Goal: Transaction & Acquisition: Book appointment/travel/reservation

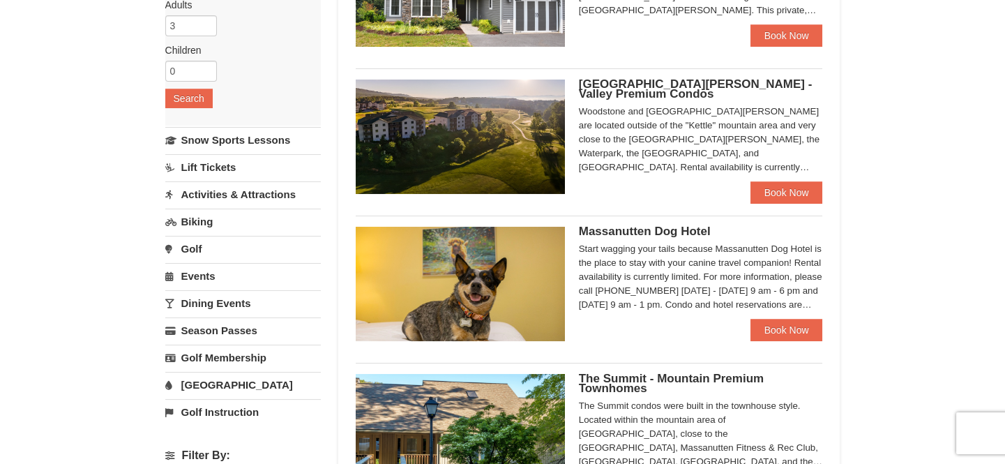
scroll to position [190, 0]
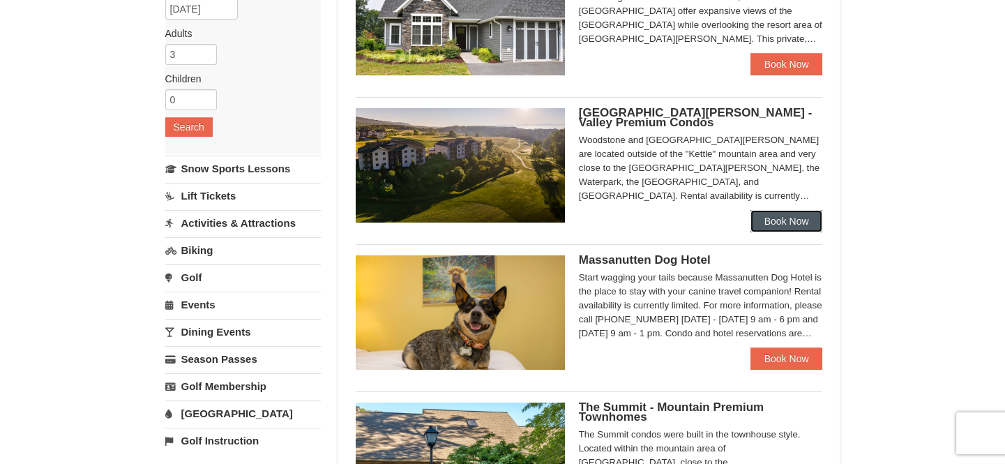
click at [778, 225] on link "Book Now" at bounding box center [787, 221] width 73 height 22
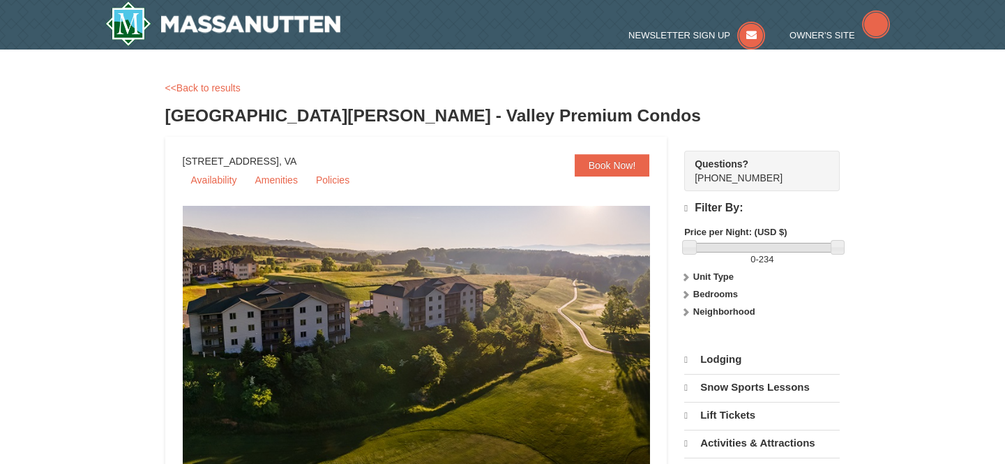
select select "9"
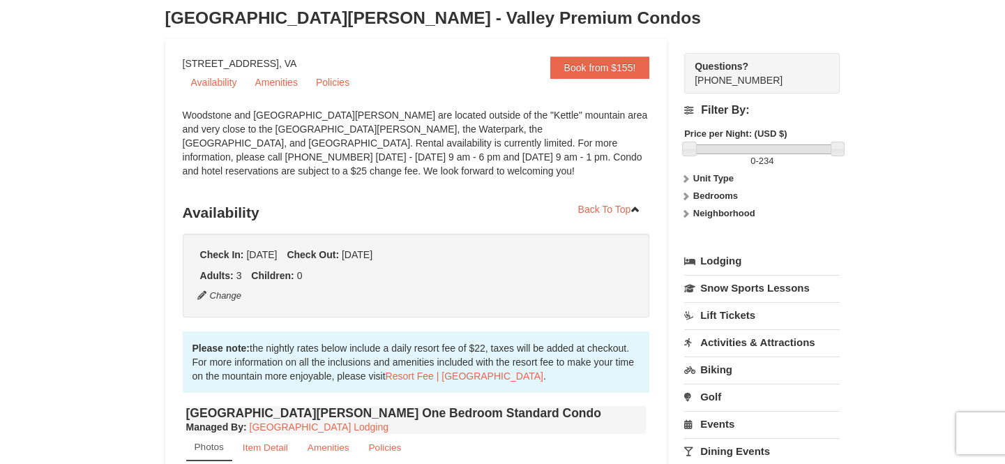
scroll to position [126, 0]
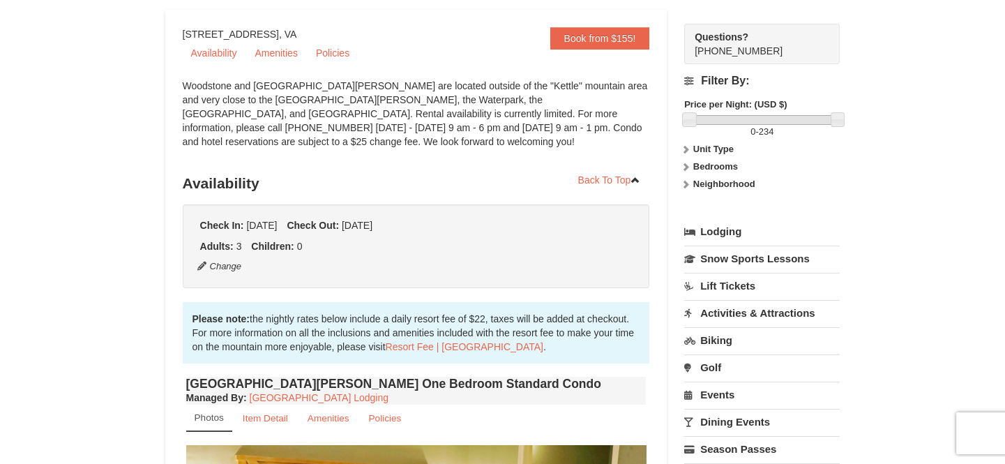
click at [722, 148] on strong "Unit Type" at bounding box center [713, 149] width 40 height 10
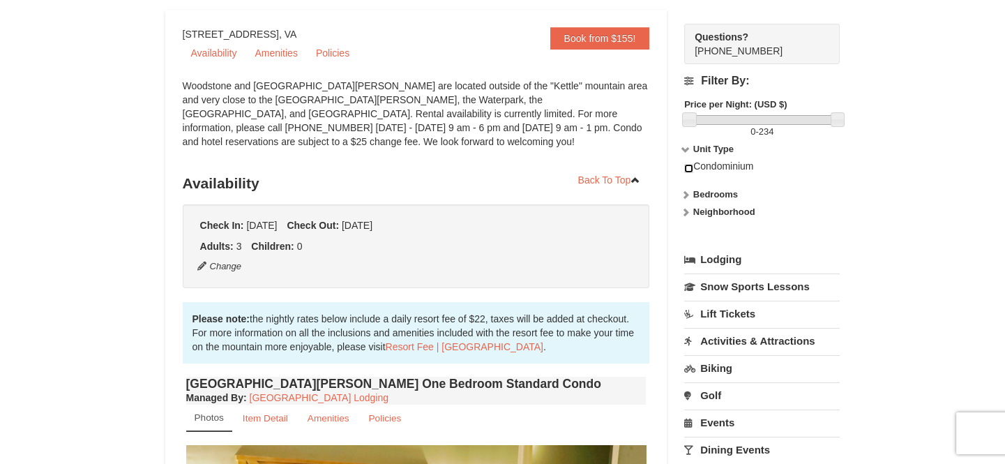
click at [686, 169] on input "checkbox" at bounding box center [688, 168] width 9 height 9
checkbox input "true"
click at [697, 194] on strong "Bedrooms" at bounding box center [715, 194] width 45 height 10
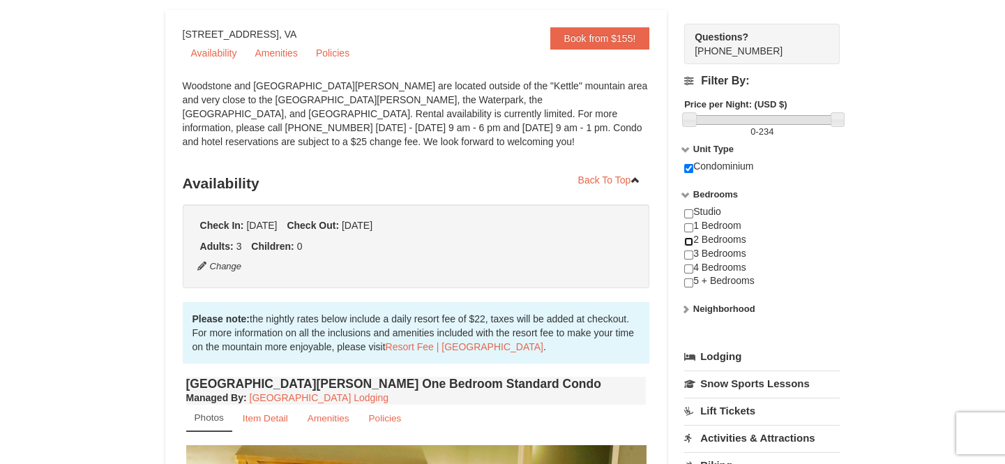
click at [686, 239] on input "checkbox" at bounding box center [688, 241] width 9 height 9
checkbox input "true"
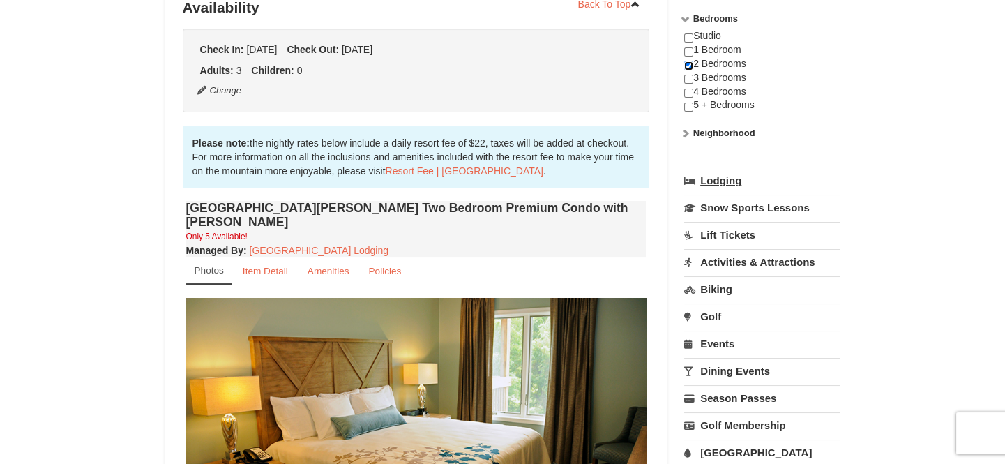
scroll to position [317, 0]
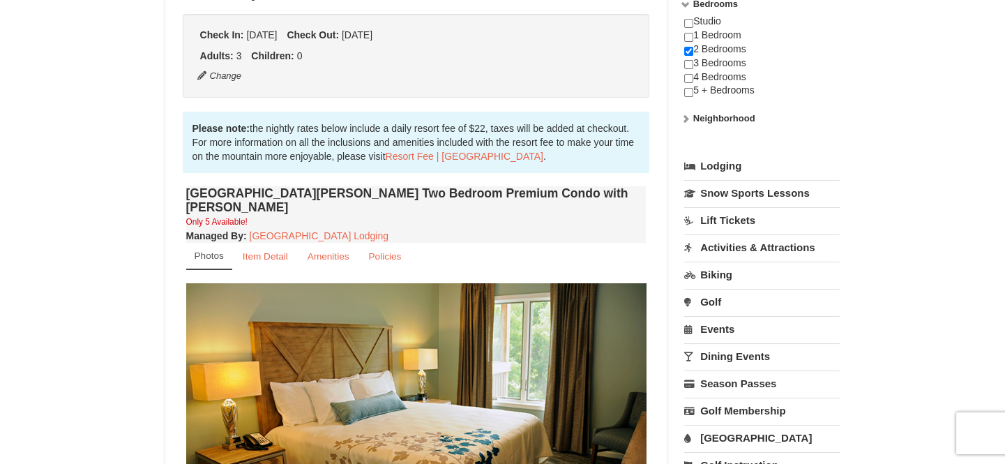
click at [682, 122] on icon at bounding box center [686, 119] width 10 height 10
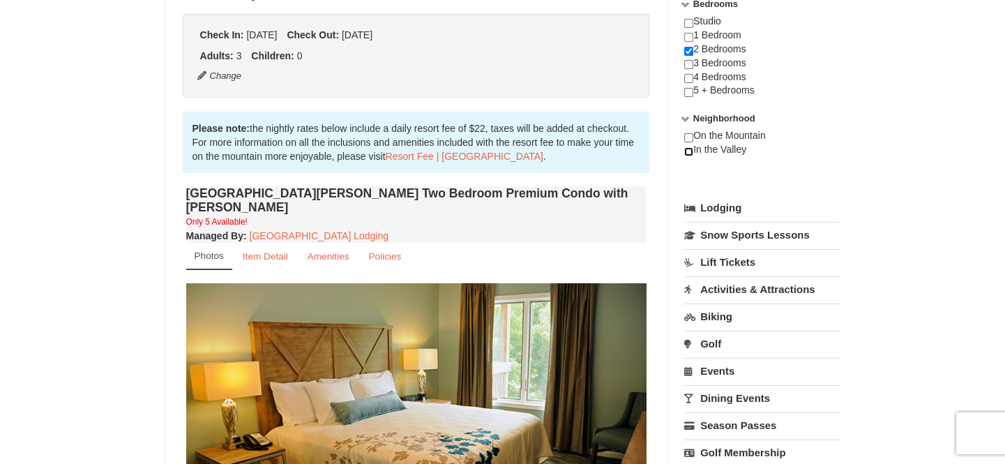
click at [684, 153] on input "checkbox" at bounding box center [688, 151] width 9 height 9
checkbox input "true"
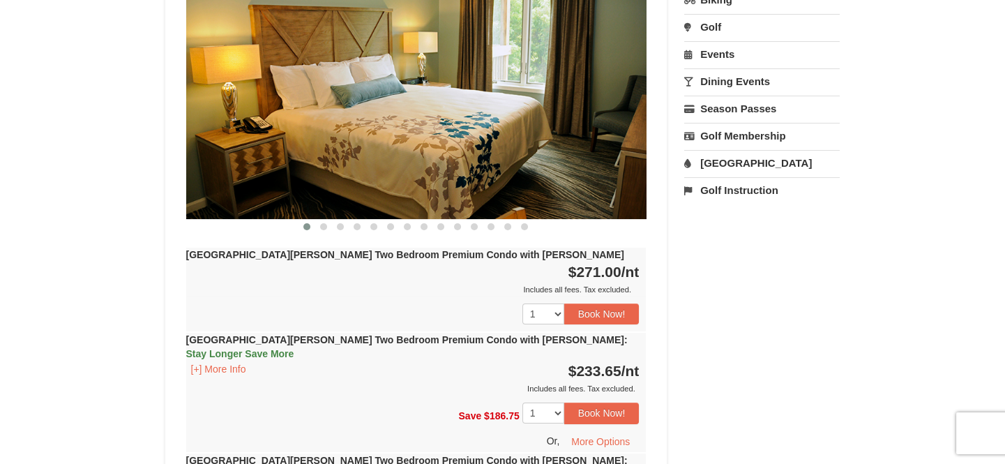
scroll to position [634, 0]
click at [218, 361] on button "[+] More Info" at bounding box center [218, 368] width 65 height 15
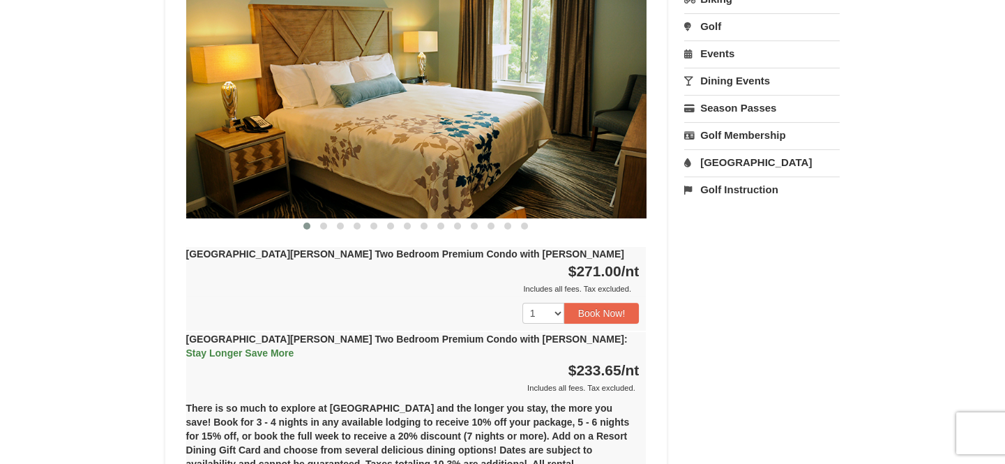
click at [294, 347] on span "Stay Longer Save More" at bounding box center [240, 352] width 108 height 11
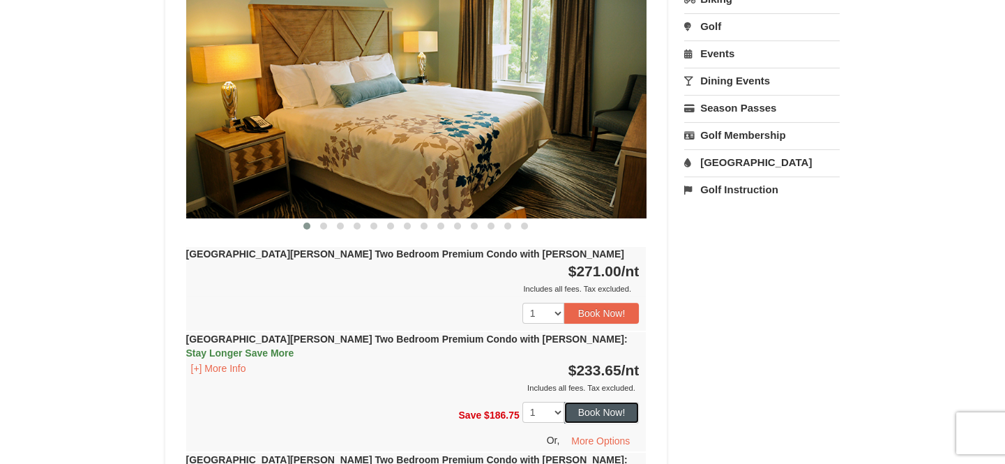
click at [598, 402] on button "Book Now!" at bounding box center [601, 412] width 75 height 21
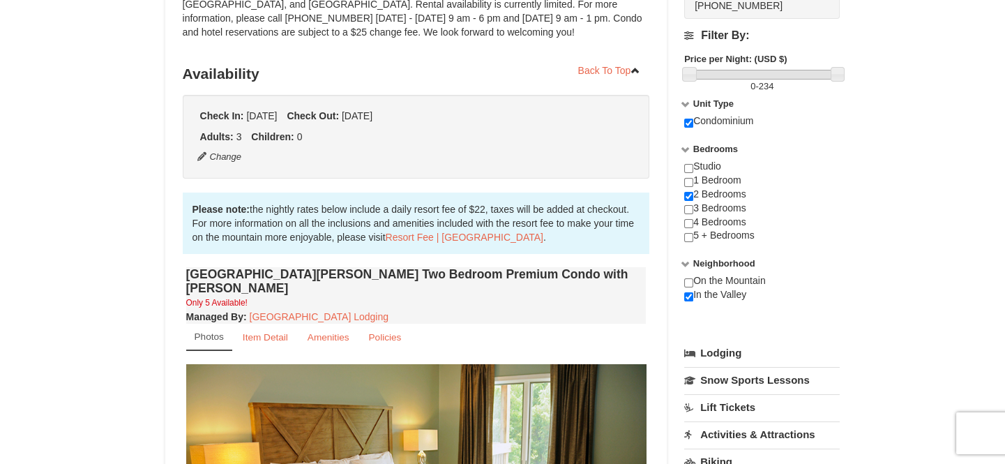
scroll to position [136, 0]
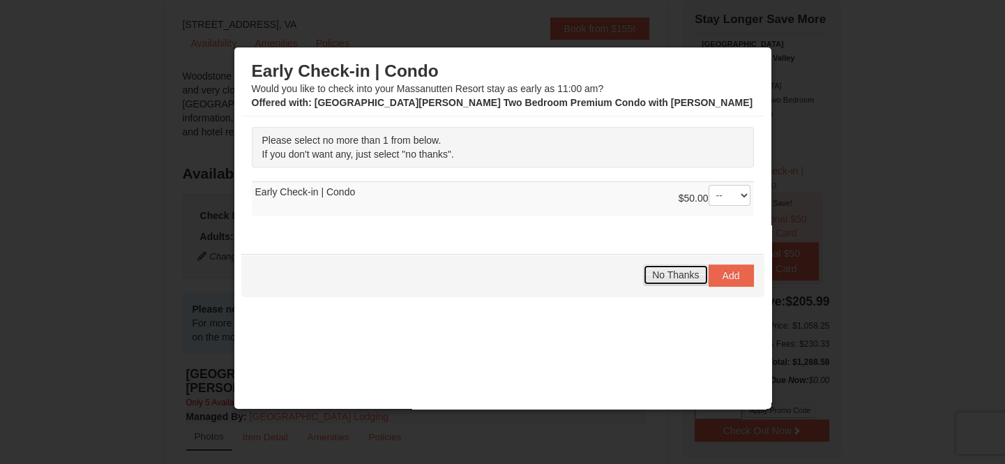
click at [684, 278] on span "No Thanks" at bounding box center [675, 274] width 47 height 11
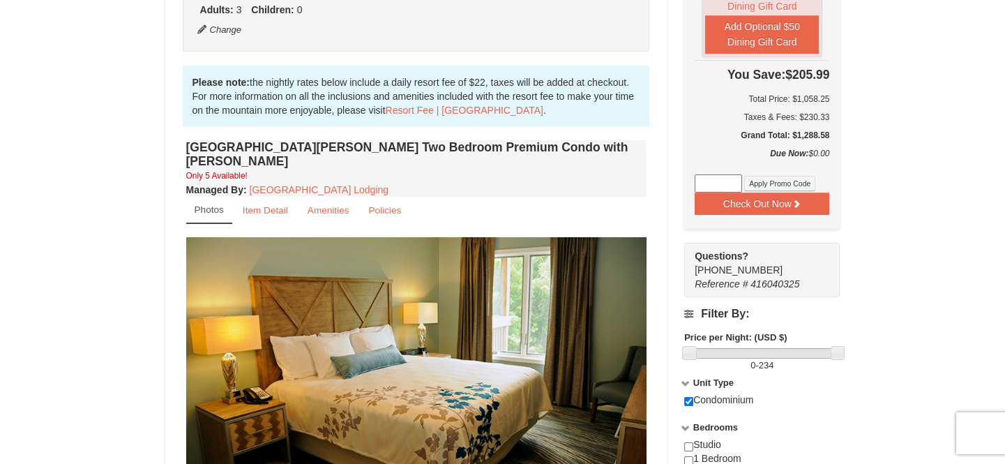
scroll to position [380, 0]
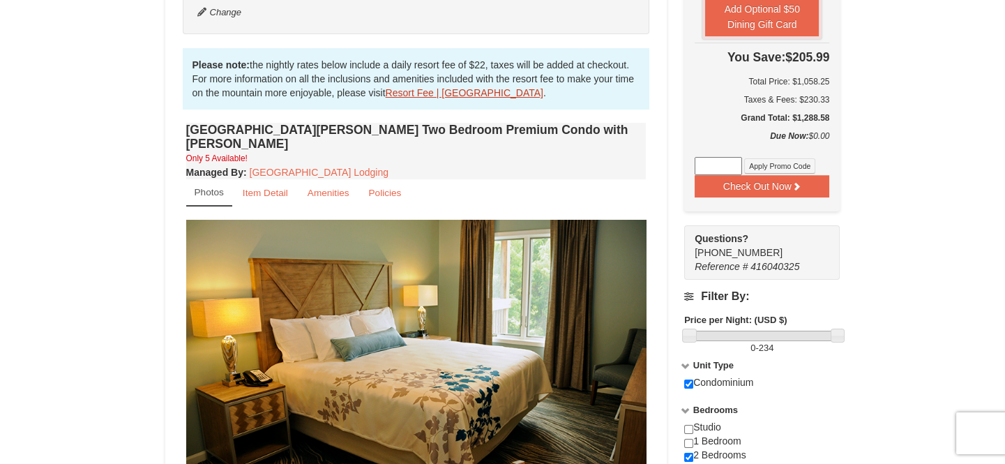
click at [446, 96] on link "Resort Fee | Massanutten Resort" at bounding box center [465, 92] width 158 height 11
